Goal: Task Accomplishment & Management: Manage account settings

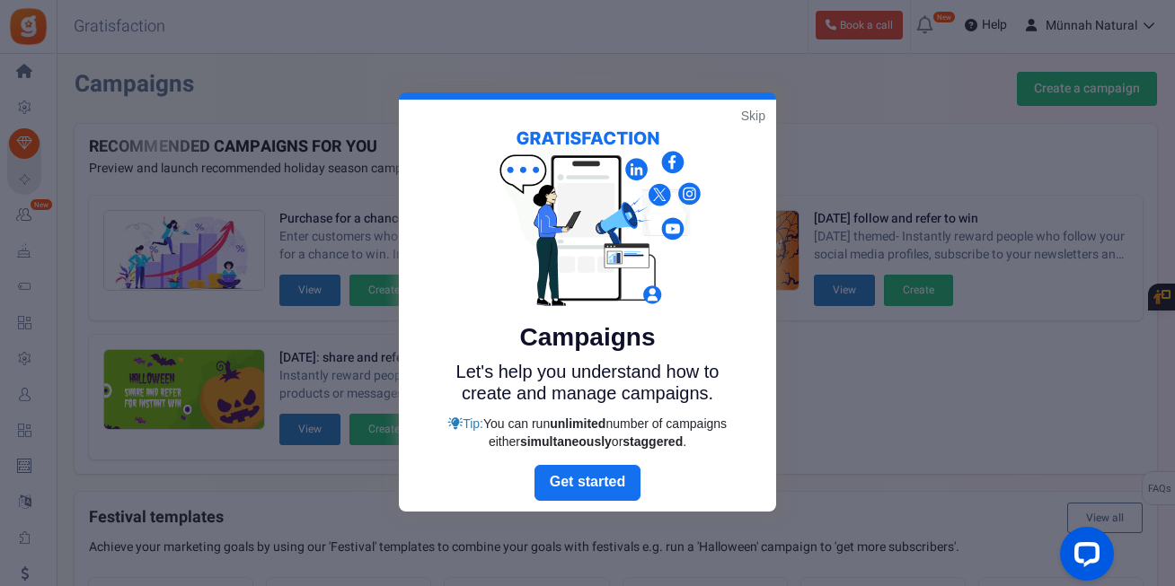
click at [752, 115] on link "Skip" at bounding box center [753, 116] width 24 height 18
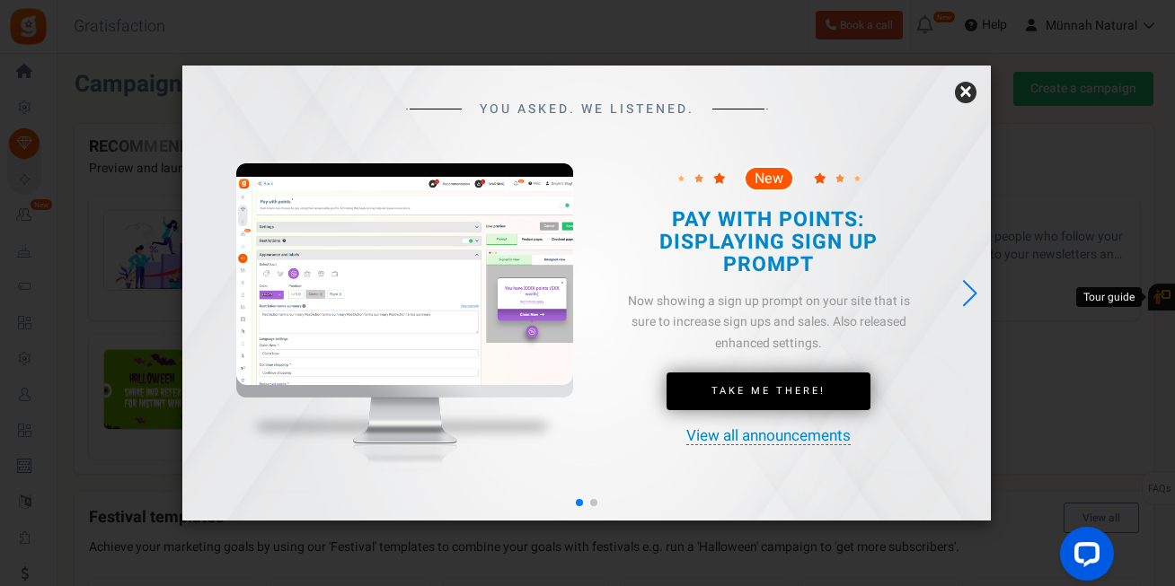
click at [966, 94] on link "×" at bounding box center [966, 93] width 22 height 22
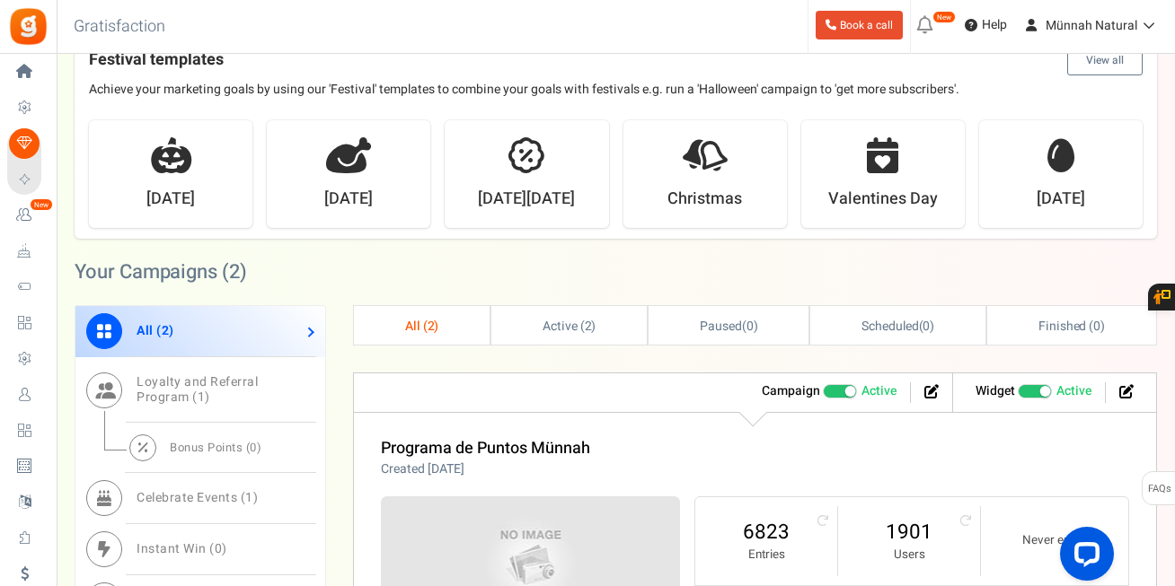
scroll to position [470, 0]
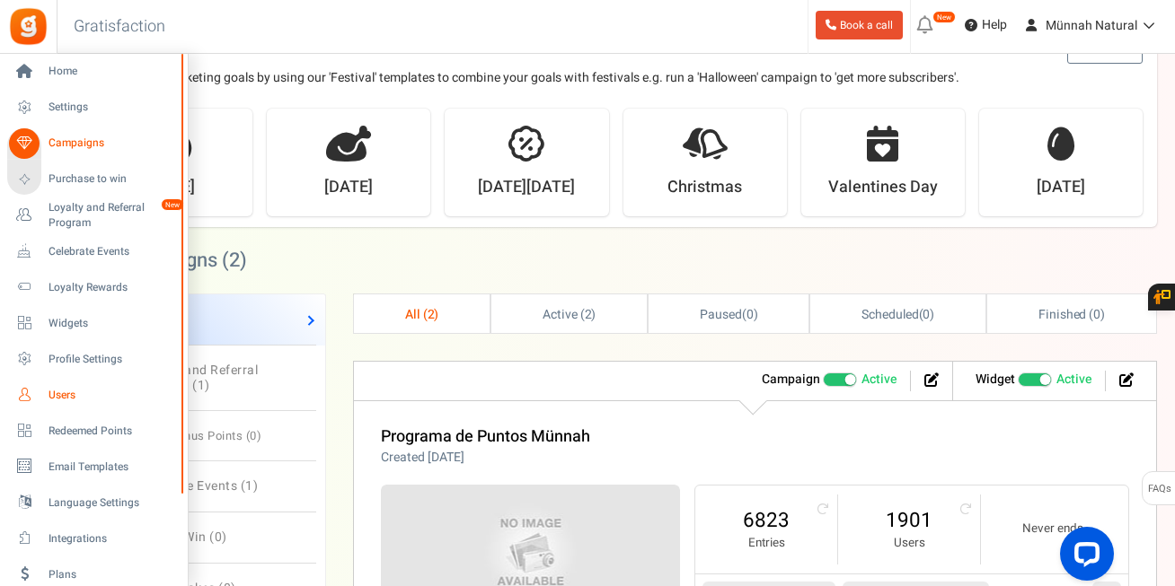
click at [66, 395] on span "Users" at bounding box center [111, 395] width 126 height 15
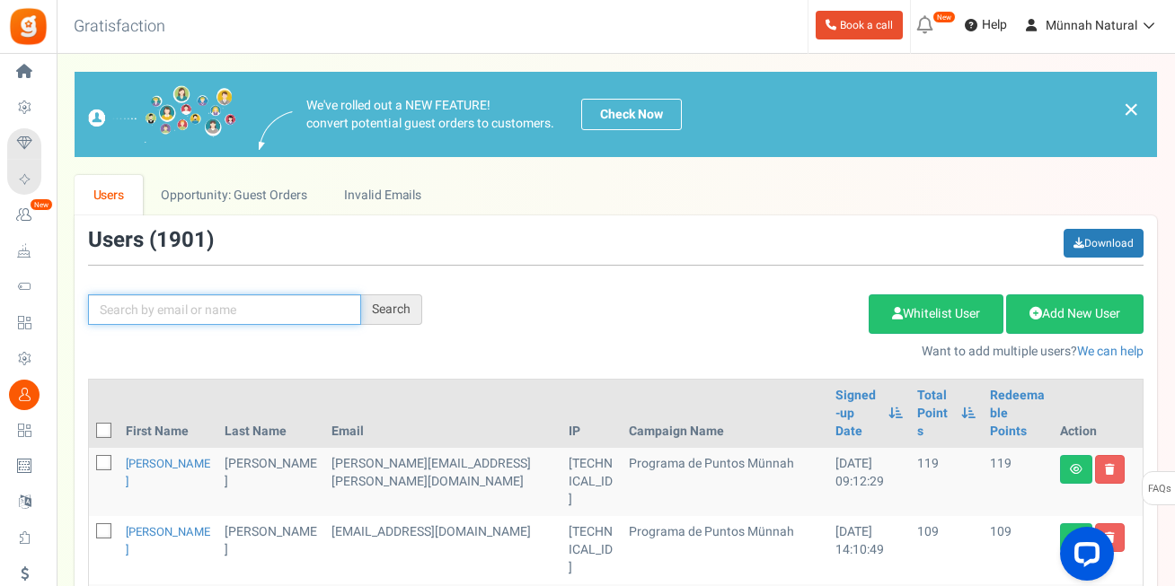
click at [185, 313] on input "text" at bounding box center [224, 310] width 273 height 31
type input "[PERSON_NAME]"
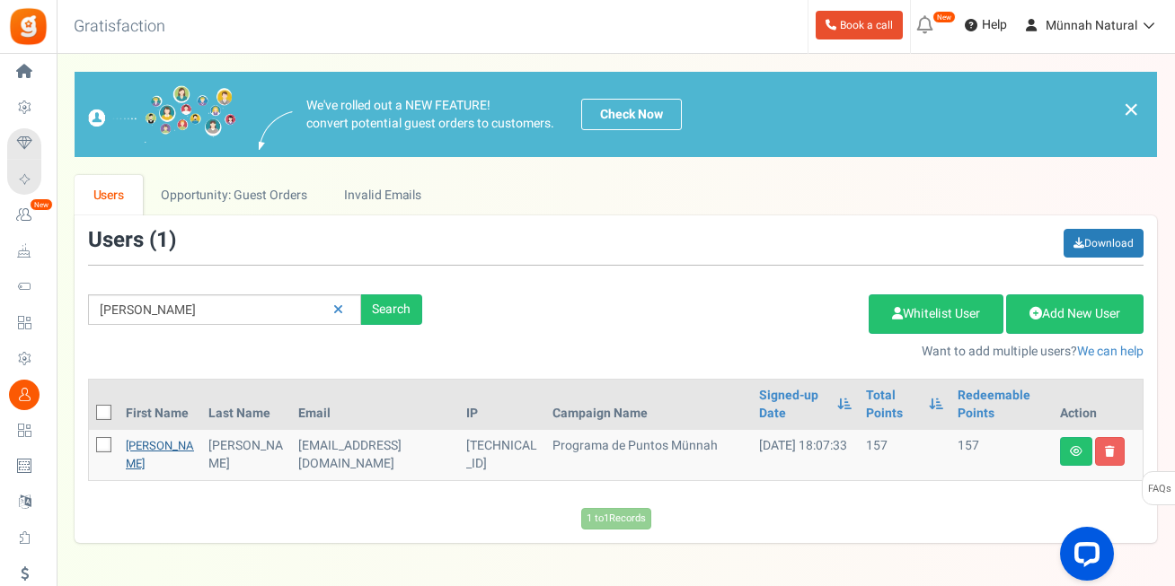
click at [136, 446] on link "[PERSON_NAME]" at bounding box center [160, 454] width 68 height 35
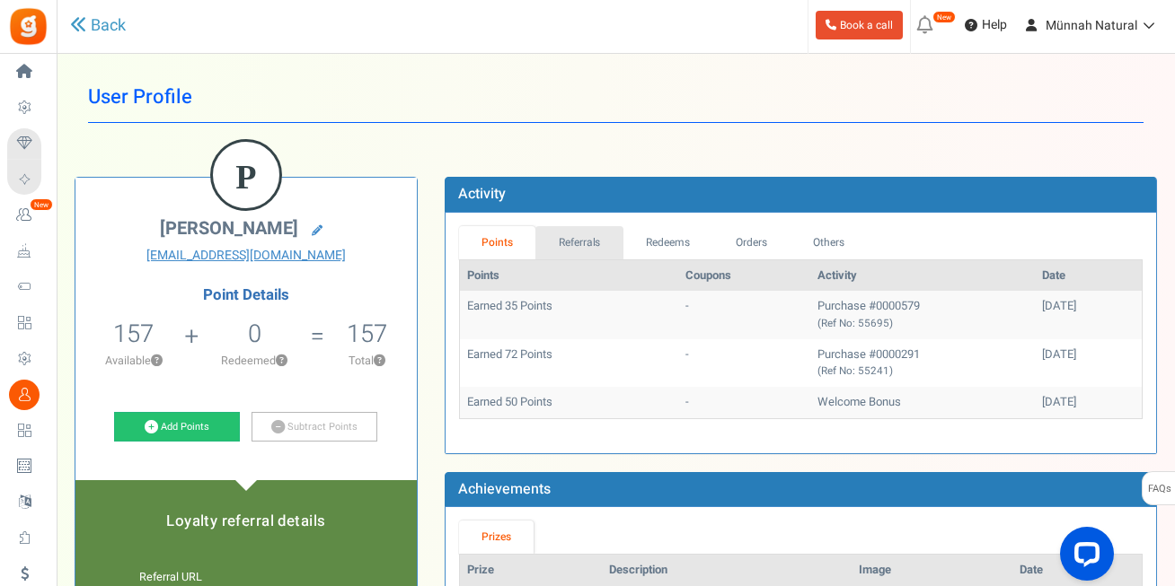
click at [587, 247] on link "Referrals" at bounding box center [579, 242] width 88 height 33
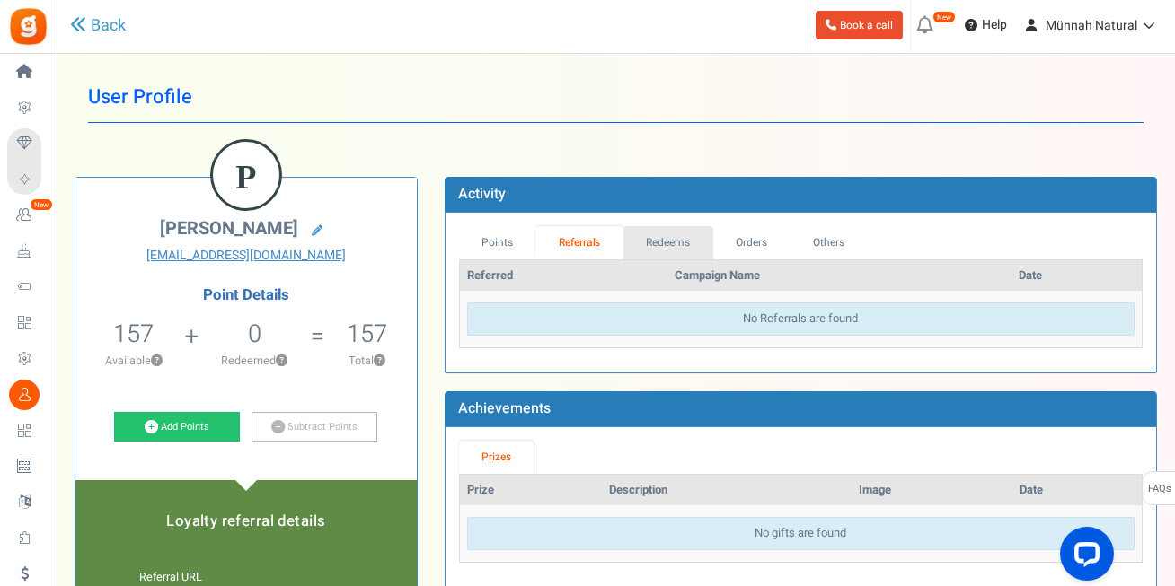
click at [659, 236] on link "Redeems" at bounding box center [668, 242] width 90 height 33
click at [752, 240] on link "Orders" at bounding box center [750, 242] width 77 height 33
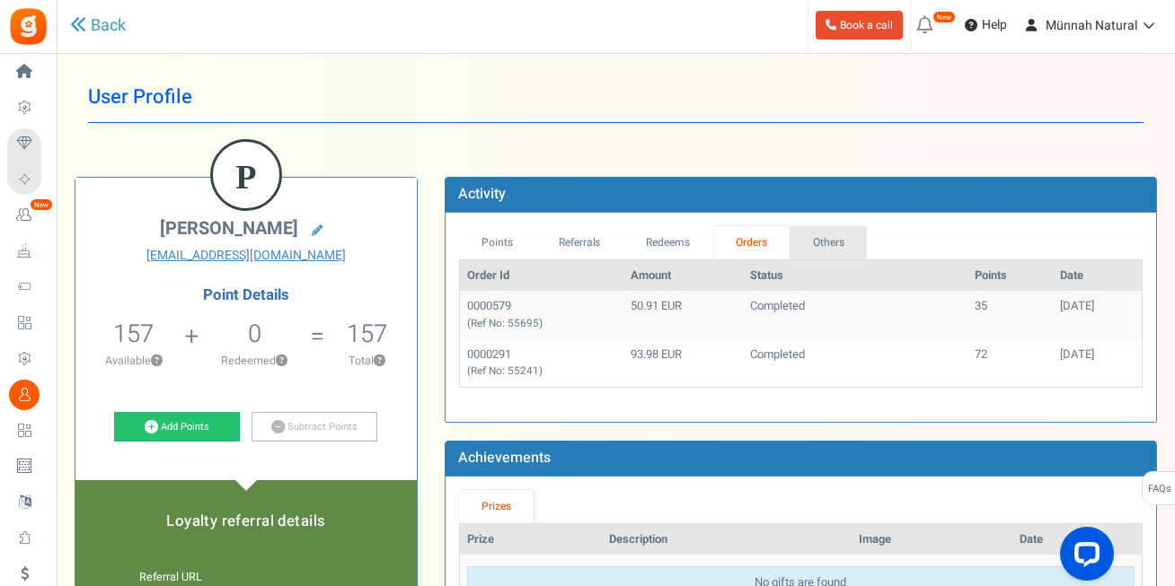
click at [831, 238] on link "Others" at bounding box center [827, 242] width 77 height 33
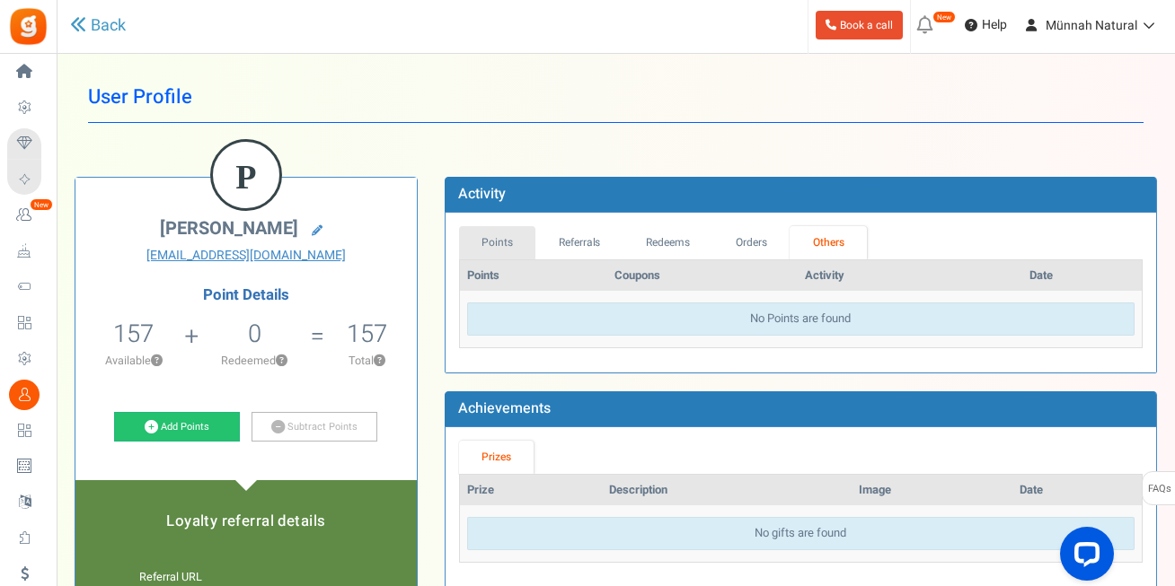
click at [490, 243] on link "Points" at bounding box center [497, 242] width 77 height 33
